Goal: Task Accomplishment & Management: Manage account settings

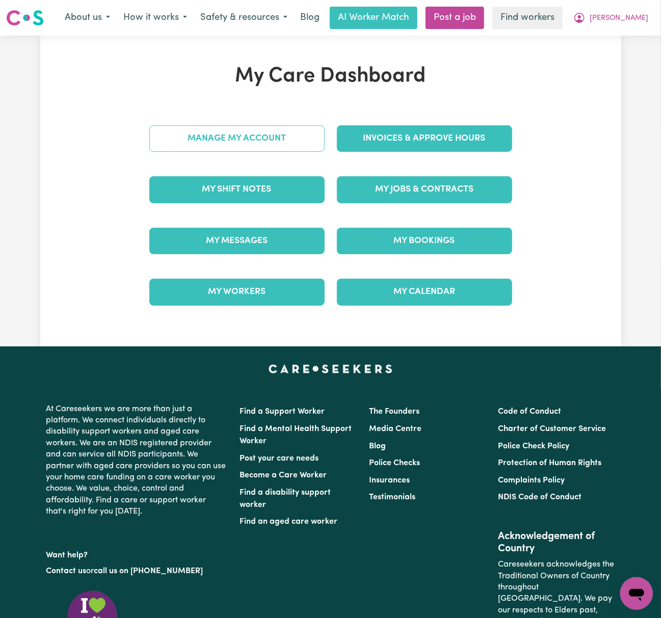
click at [298, 145] on link "Manage My Account" at bounding box center [236, 138] width 175 height 27
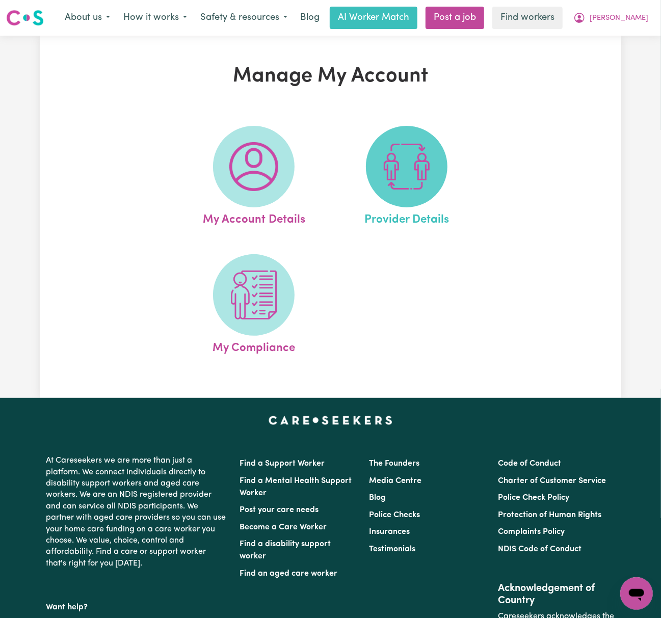
click at [386, 158] on img at bounding box center [406, 166] width 49 height 49
select select "NDIS_FUNDING_PLAN_MANAGED"
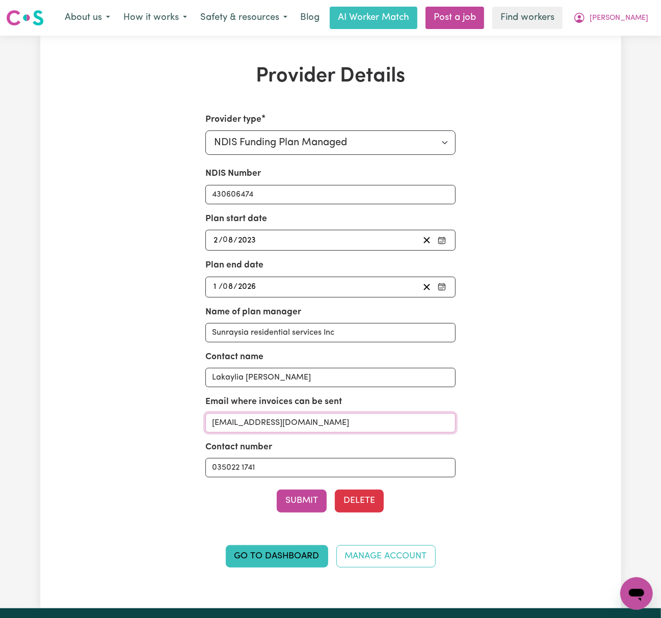
click at [312, 425] on input "[EMAIL_ADDRESS][DOMAIN_NAME]" at bounding box center [330, 422] width 250 height 19
click at [636, 20] on span "[PERSON_NAME]" at bounding box center [619, 18] width 59 height 11
click at [636, 46] on link "My Dashboard" at bounding box center [614, 39] width 81 height 19
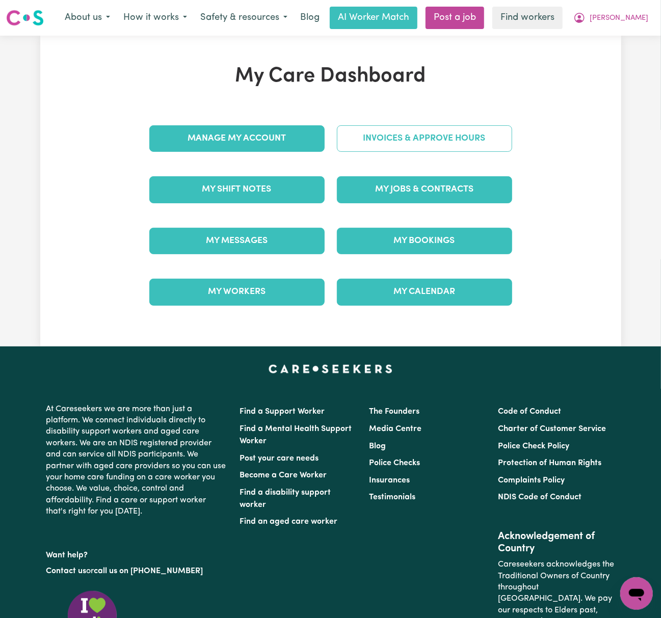
click at [486, 133] on link "Invoices & Approve Hours" at bounding box center [424, 138] width 175 height 27
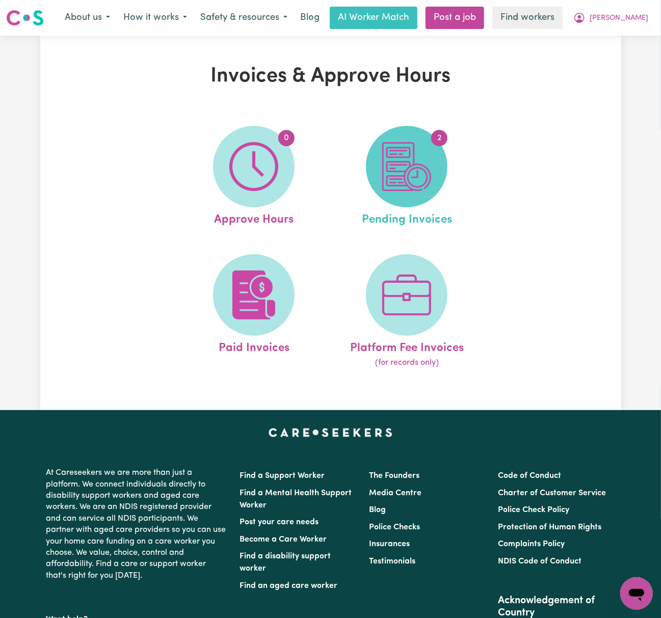
drag, startPoint x: 418, startPoint y: 168, endPoint x: 423, endPoint y: 167, distance: 5.1
click at [419, 168] on img at bounding box center [406, 166] width 49 height 49
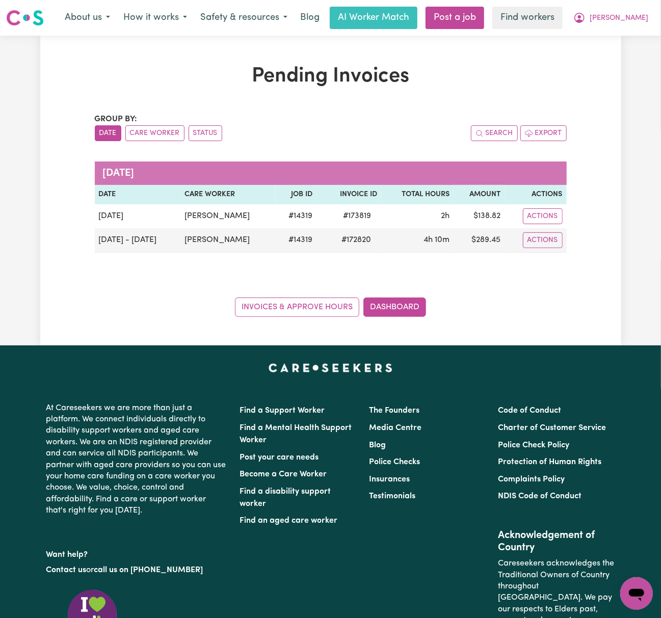
drag, startPoint x: 119, startPoint y: 272, endPoint x: 126, endPoint y: 272, distance: 7.6
click at [119, 272] on div "Group by: Date Care Worker Status Search Export [DATE] Date Care Worker Job ID …" at bounding box center [331, 215] width 472 height 204
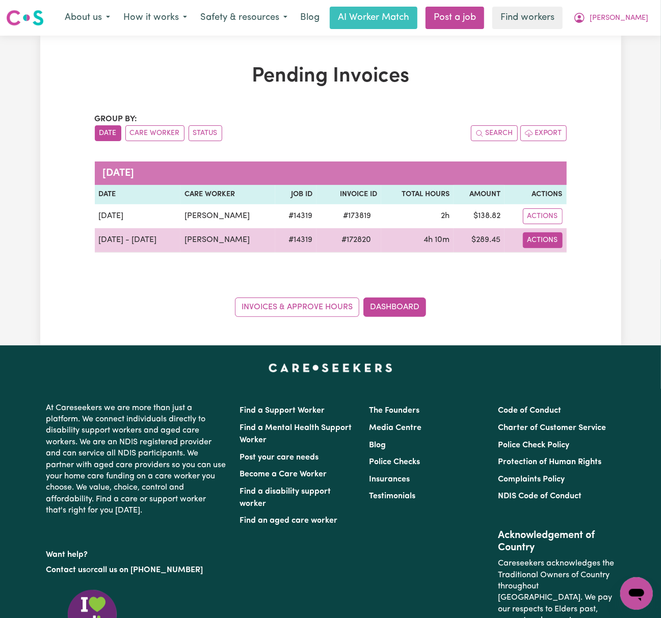
click at [537, 246] on button "Actions" at bounding box center [543, 240] width 40 height 16
click at [563, 272] on link "Download Invoice" at bounding box center [572, 264] width 93 height 20
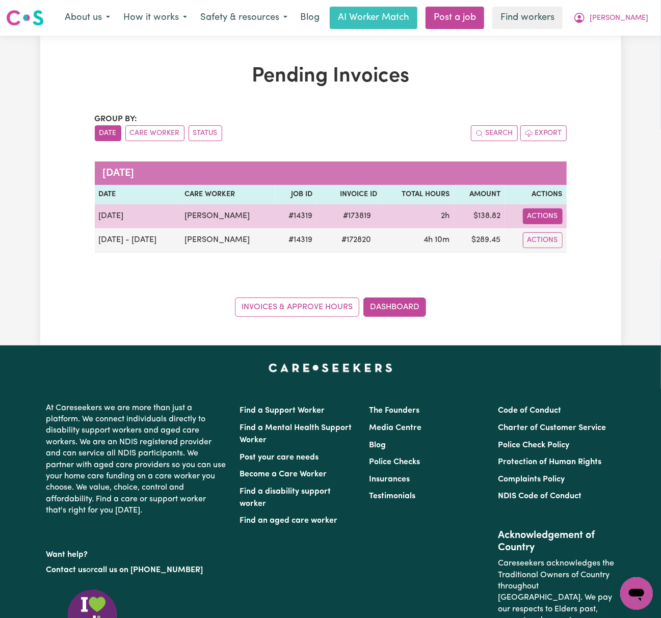
click at [548, 217] on button "Actions" at bounding box center [543, 217] width 40 height 16
click at [559, 239] on link "Download Invoice" at bounding box center [572, 240] width 93 height 20
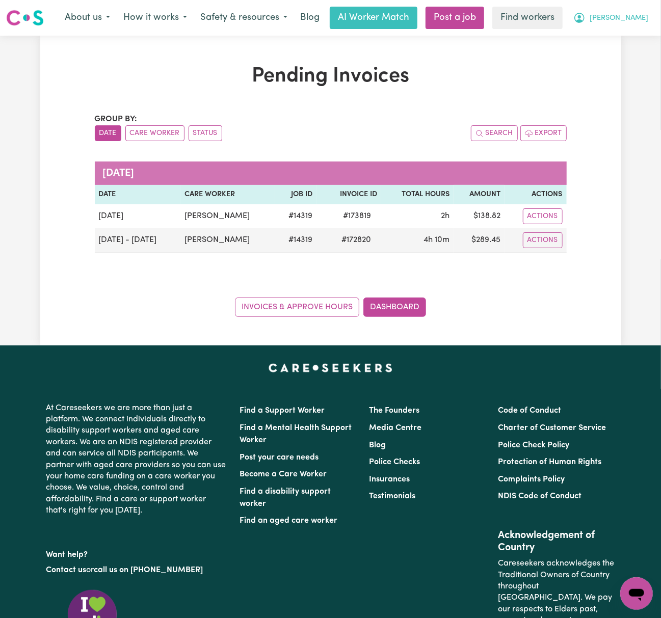
click at [647, 13] on span "[PERSON_NAME]" at bounding box center [619, 18] width 59 height 11
click at [639, 50] on link "Logout" at bounding box center [614, 58] width 81 height 19
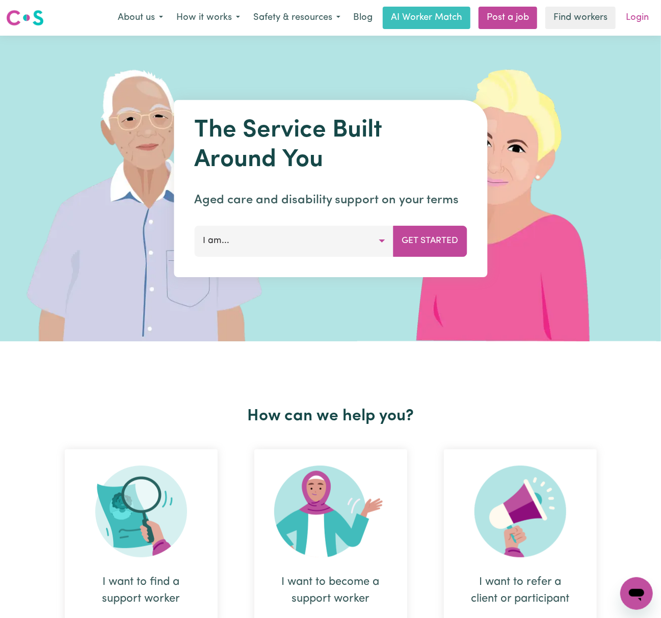
click at [640, 25] on link "Login" at bounding box center [637, 18] width 35 height 22
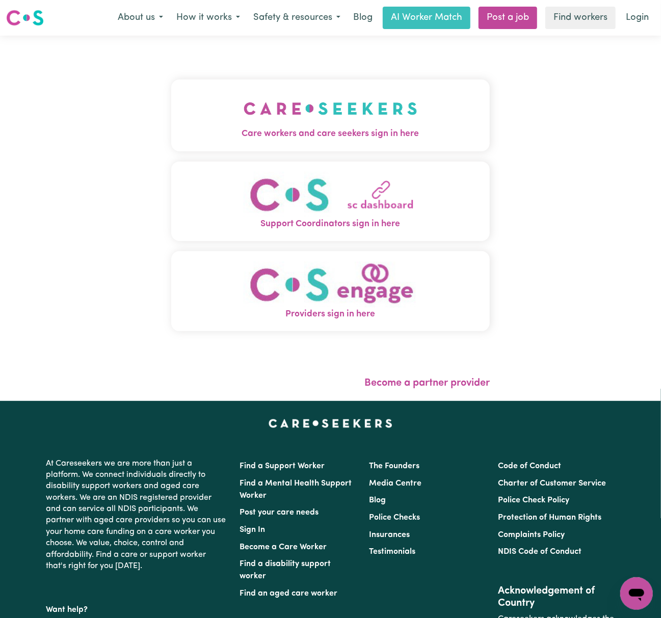
drag, startPoint x: 292, startPoint y: 111, endPoint x: 292, endPoint y: 119, distance: 8.7
click at [292, 111] on img "Care workers and care seekers sign in here" at bounding box center [331, 109] width 174 height 38
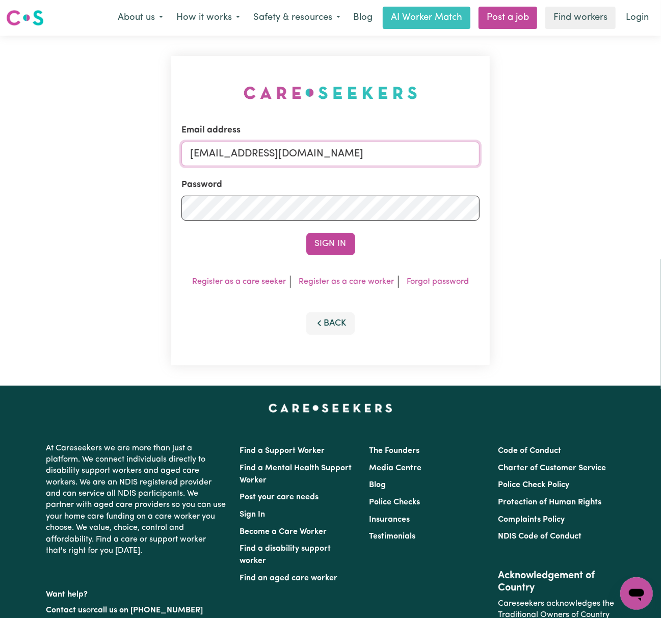
click at [302, 156] on input "[EMAIL_ADDRESS][DOMAIN_NAME]" at bounding box center [330, 154] width 298 height 24
drag, startPoint x: 245, startPoint y: 149, endPoint x: 464, endPoint y: 155, distance: 219.3
click at [464, 155] on input "[EMAIL_ADDRESS][DOMAIN_NAME]" at bounding box center [330, 154] width 298 height 24
type input "superuser~[EMAIL_ADDRESS][DOMAIN_NAME]"
click at [306, 233] on button "Sign In" at bounding box center [330, 244] width 49 height 22
